Goal: Find specific page/section

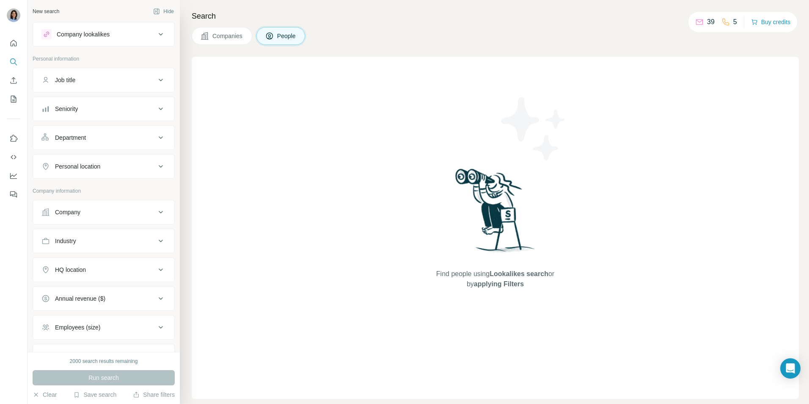
click at [696, 21] on icon at bounding box center [699, 22] width 8 height 8
click at [75, 36] on div "Company lookalikes" at bounding box center [83, 34] width 53 height 8
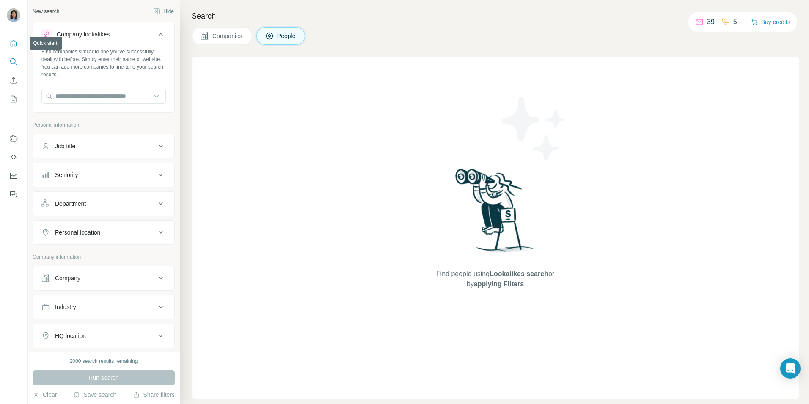
click at [10, 45] on icon "Quick start" at bounding box center [13, 43] width 8 height 8
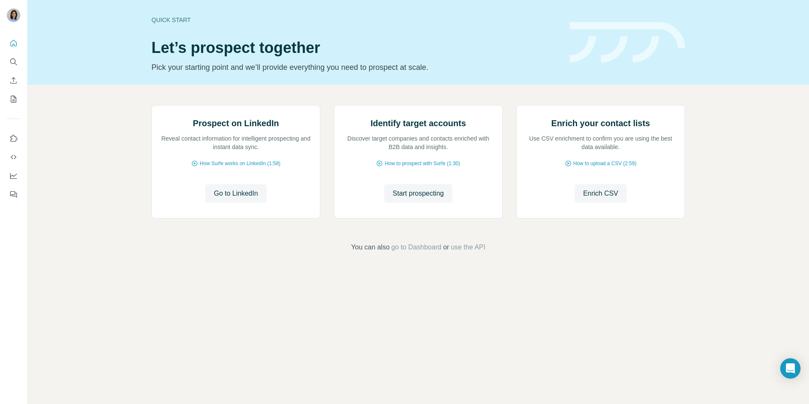
click at [236, 198] on span "Go to LinkedIn" at bounding box center [236, 193] width 44 height 10
